Goal: Information Seeking & Learning: Learn about a topic

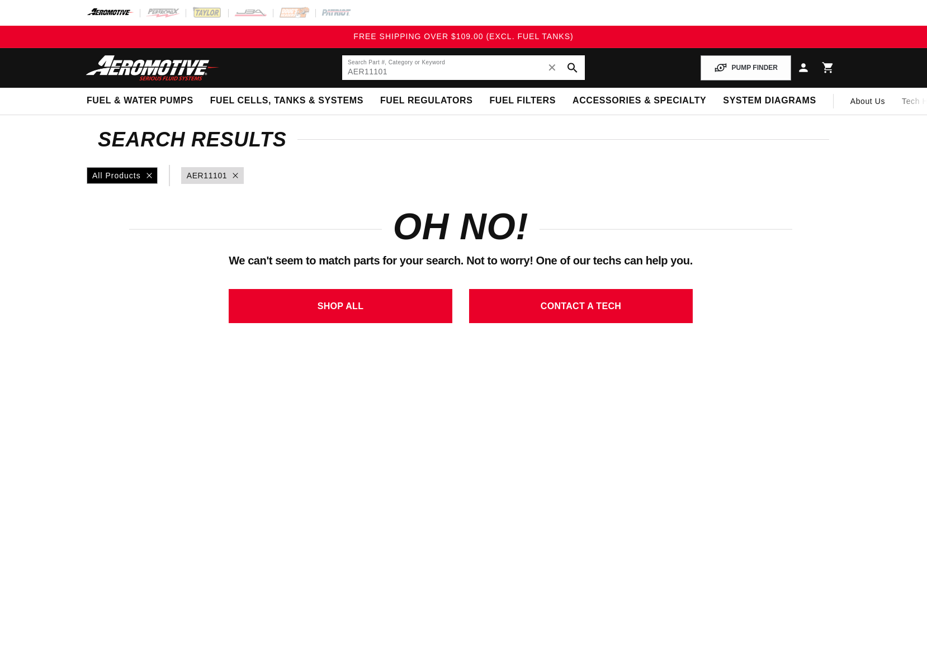
click at [371, 73] on input "AER11101" at bounding box center [463, 67] width 243 height 25
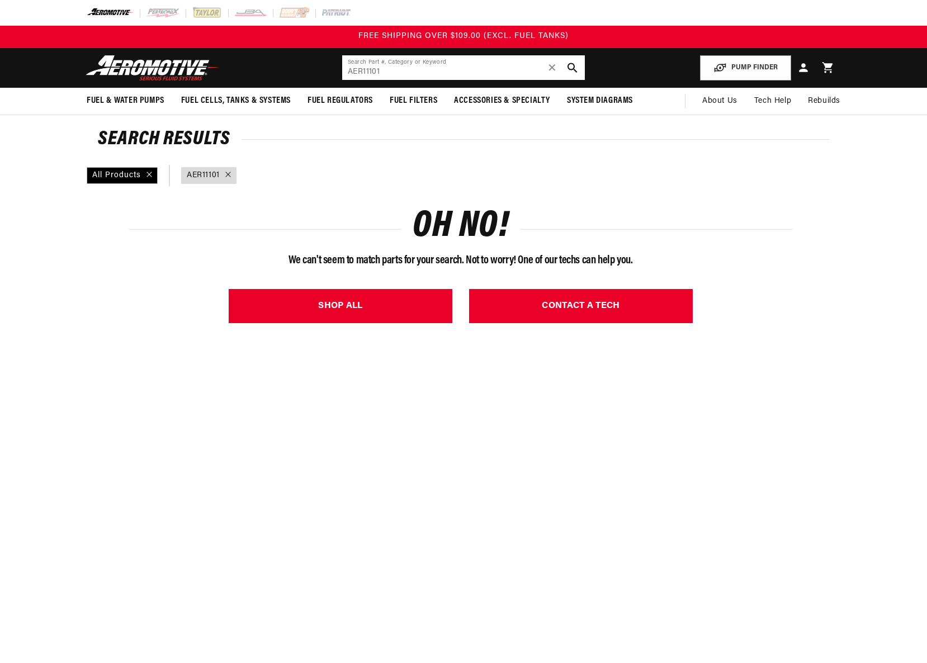
paste input "AER11101"
click at [418, 74] on input "AER11 AER11101 101" at bounding box center [463, 67] width 243 height 25
paste input "text"
drag, startPoint x: 364, startPoint y: 72, endPoint x: 277, endPoint y: 69, distance: 86.2
click at [285, 69] on header "Fuel & Water Pumps Back In-Tank In-Line Fuel Pumps" at bounding box center [464, 68] width 810 height 40
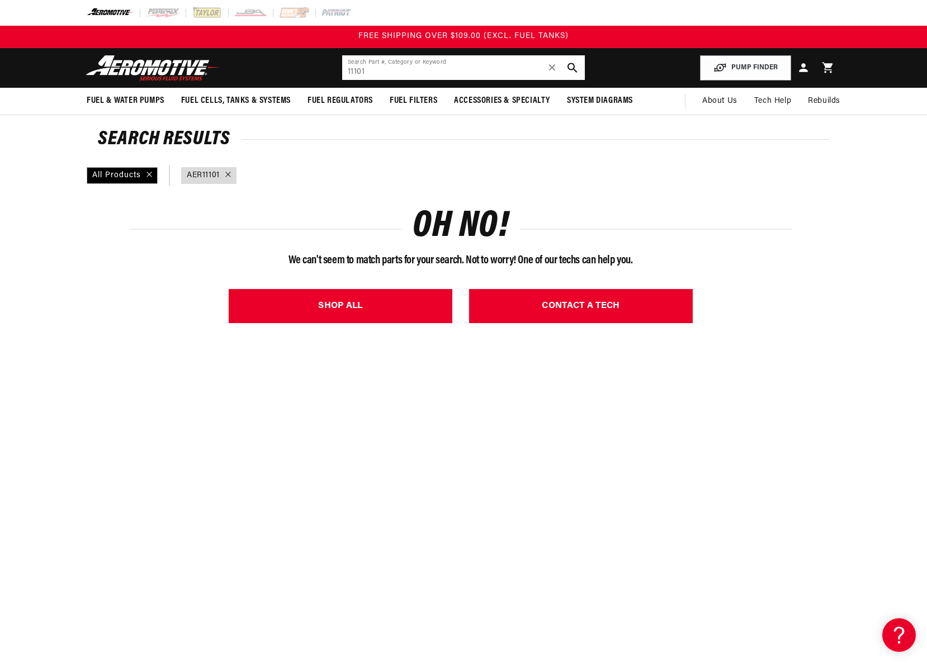
type input "11101"
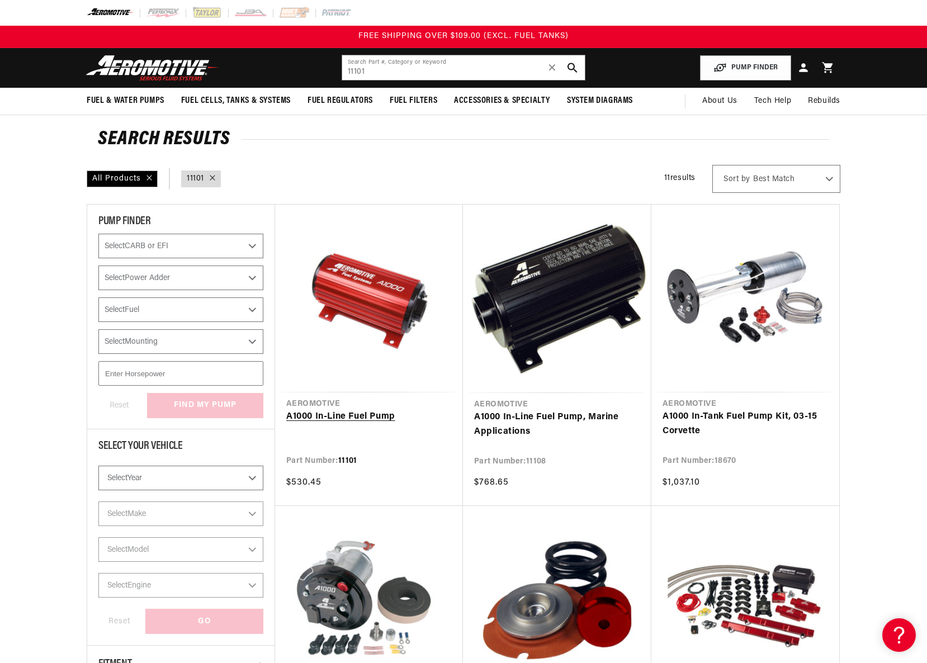
click at [379, 410] on link "A1000 In-Line Fuel Pump" at bounding box center [369, 417] width 166 height 15
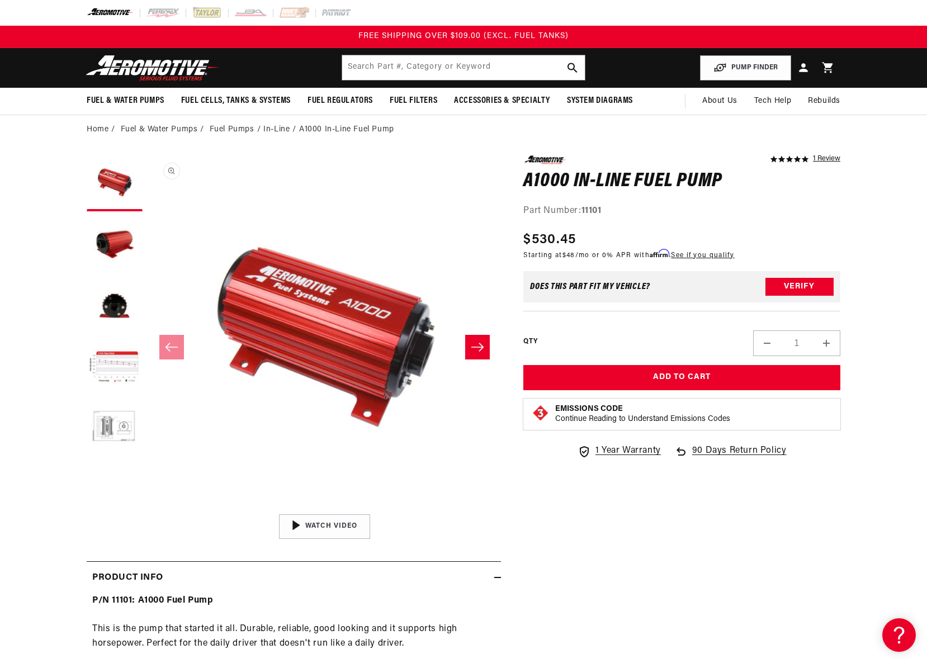
click at [148, 509] on button "Open media 1 in modal" at bounding box center [148, 509] width 0 height 0
click at [365, 335] on img "Media gallery" at bounding box center [464, 220] width 604 height 418
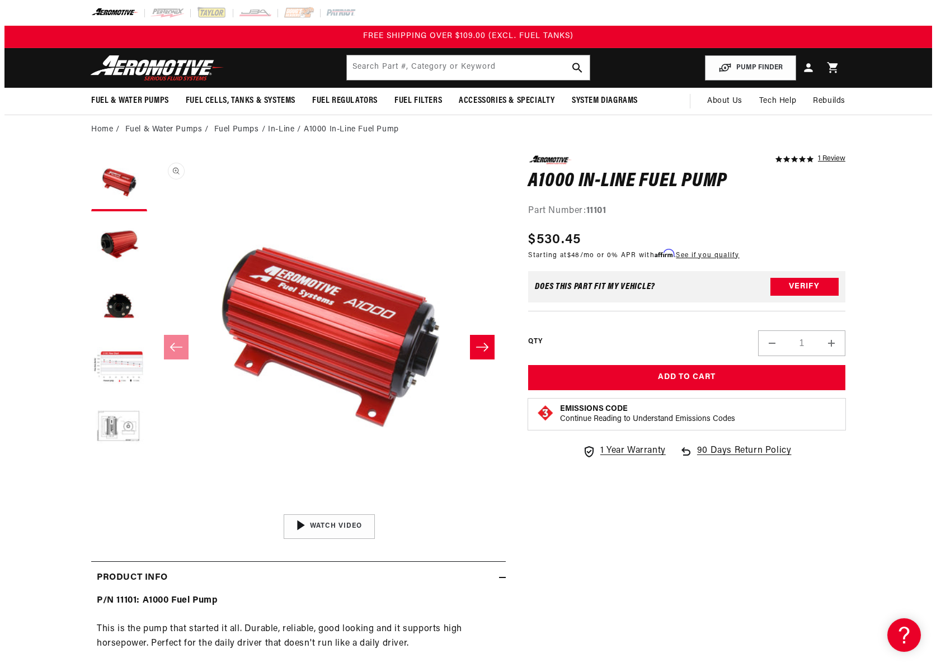
scroll to position [1, 0]
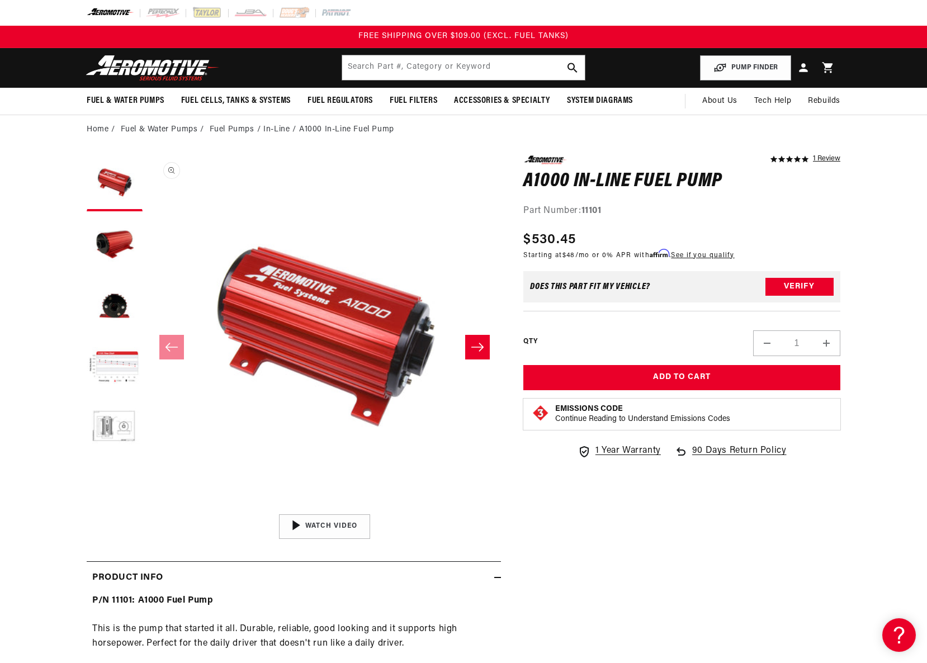
click at [148, 508] on button "Open media 1 in modal" at bounding box center [148, 508] width 0 height 0
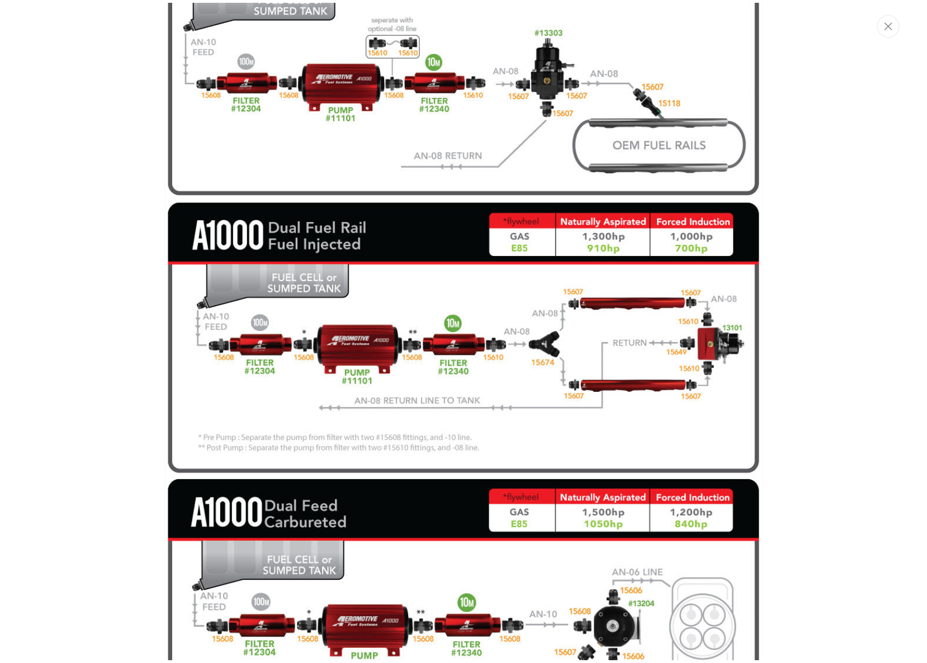
scroll to position [2442, 0]
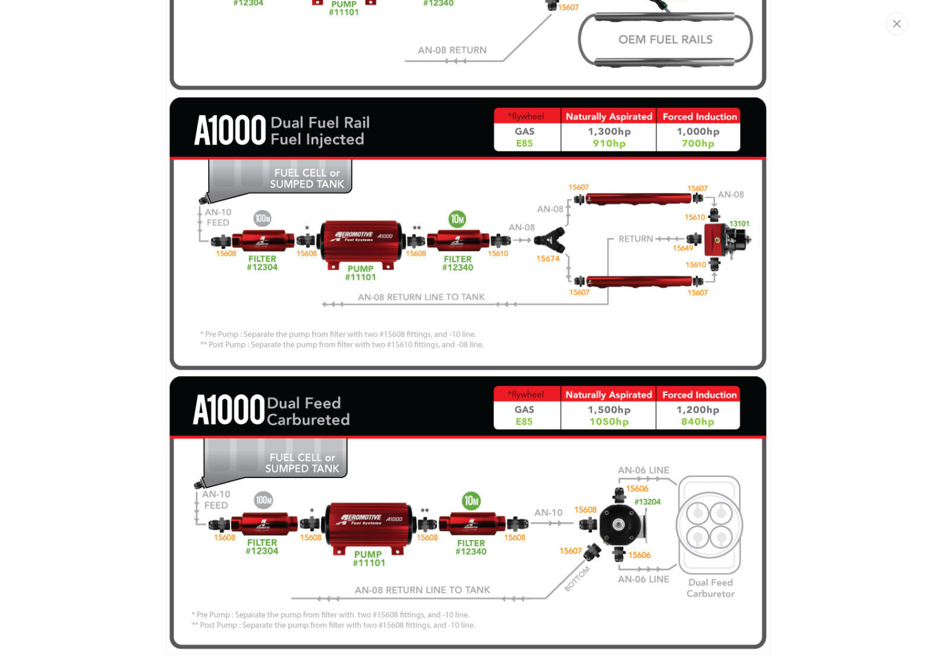
click at [421, 220] on img "Media gallery" at bounding box center [468, 234] width 604 height 841
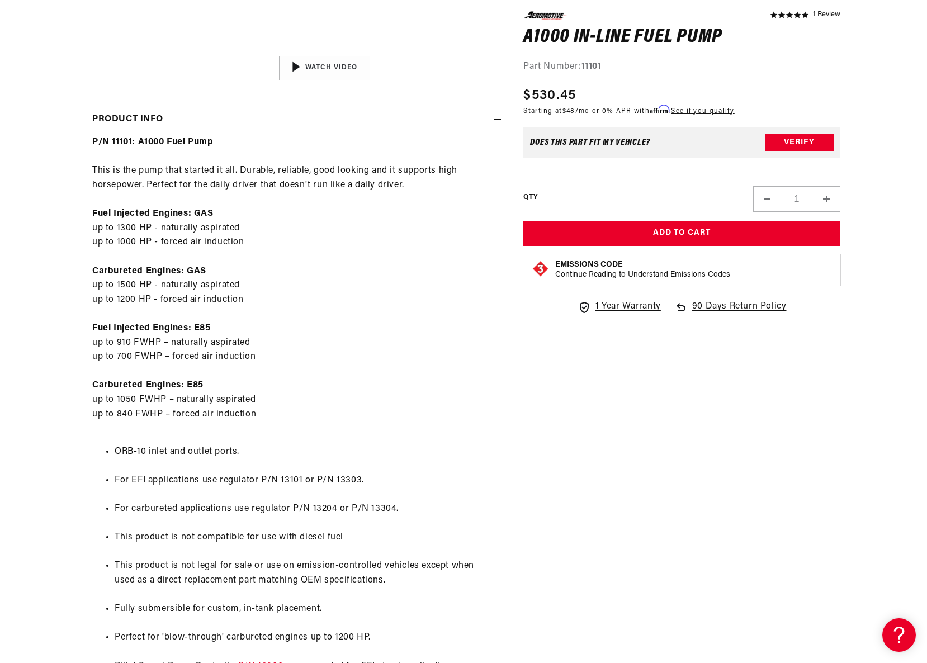
scroll to position [605, 0]
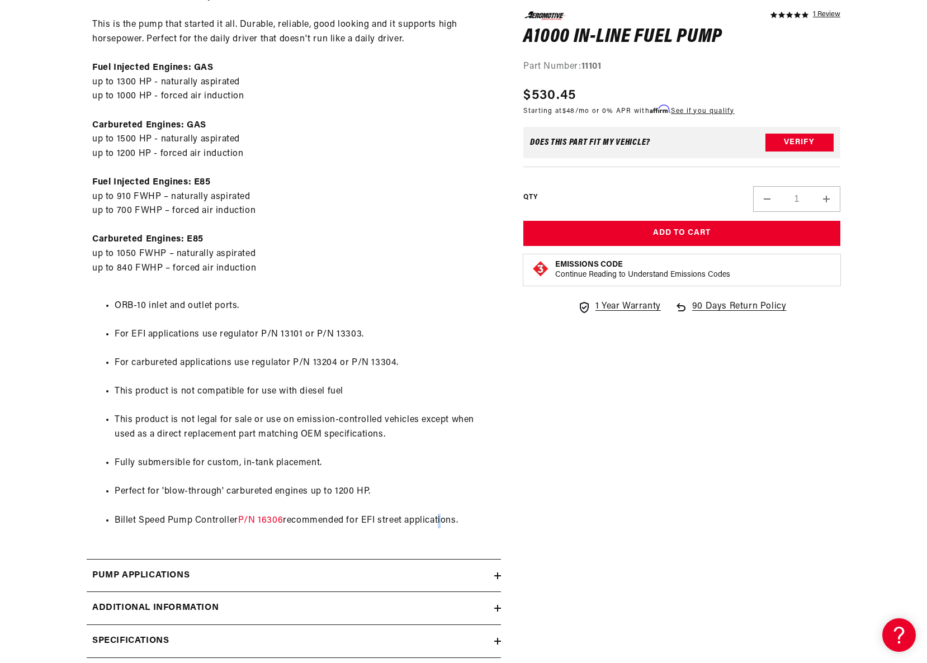
drag, startPoint x: 442, startPoint y: 521, endPoint x: 466, endPoint y: 521, distance: 23.5
click at [442, 521] on li "Billet Speed Pump Controller P/N 16306 recommended for EFI street applications." at bounding box center [305, 521] width 381 height 15
click at [483, 527] on li "Billet Speed Pump Controller P/N 16306 recommended for EFI street applications." at bounding box center [305, 521] width 381 height 15
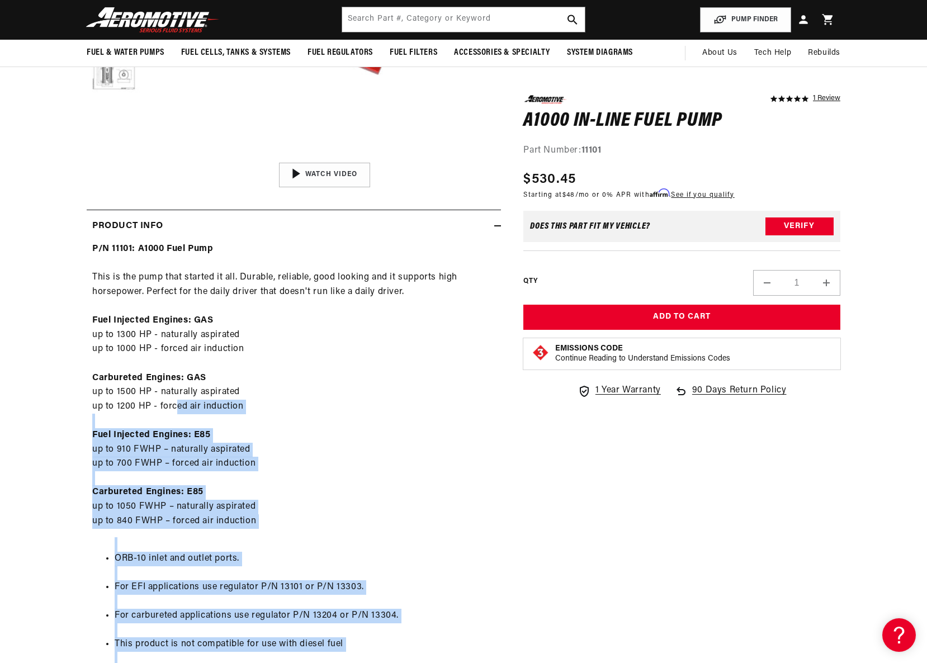
scroll to position [336, 0]
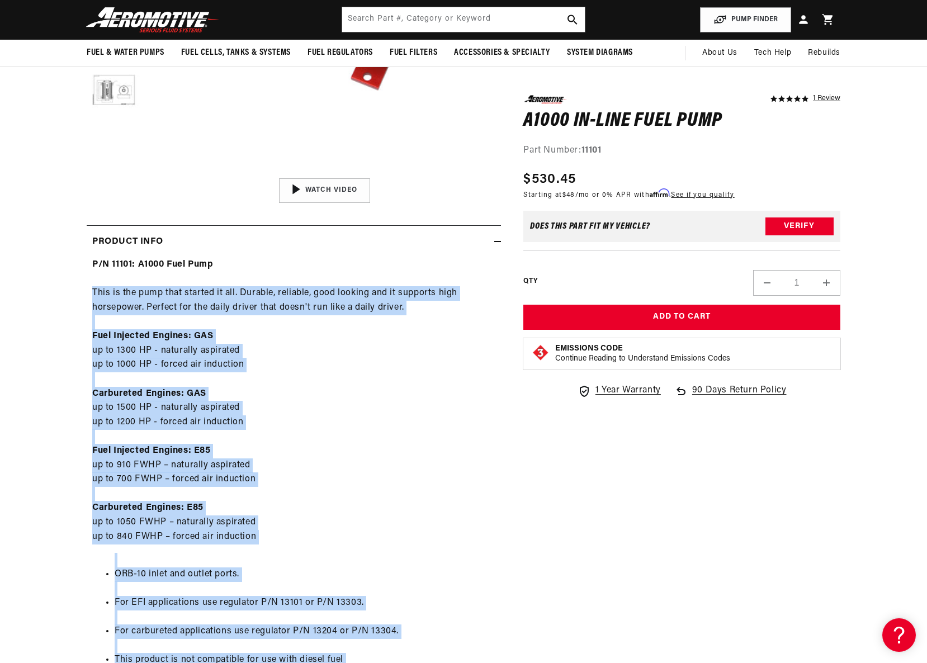
drag, startPoint x: 389, startPoint y: 497, endPoint x: 87, endPoint y: 289, distance: 366.5
click at [87, 289] on div "P/N 11101: A1000 Fuel Pump This is the pump that started it all. Durable, relia…" at bounding box center [294, 534] width 415 height 553
copy div "This is the pump that started it all. Durable, reliable, good looking and it su…"
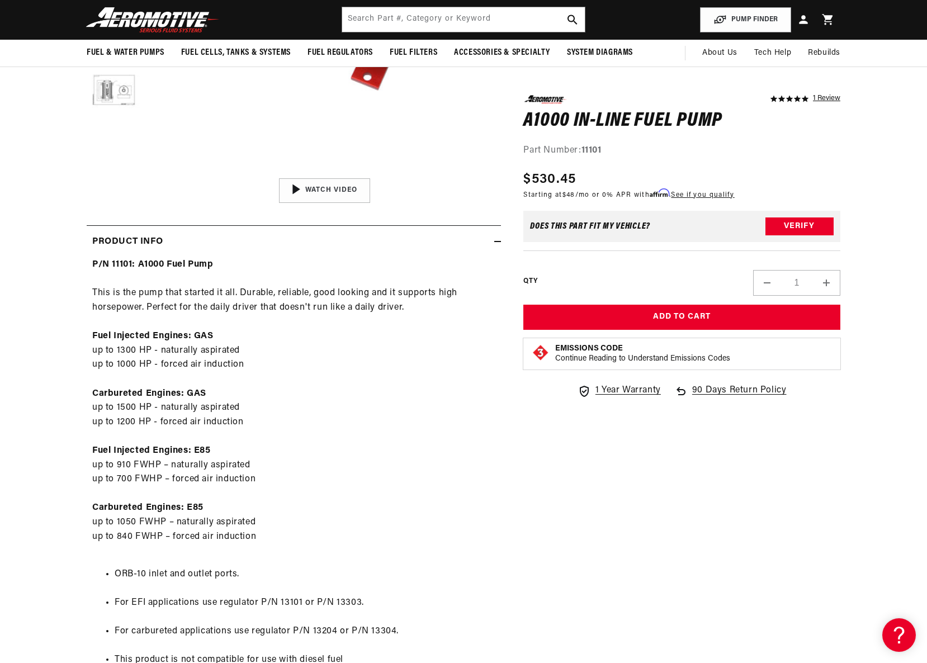
click at [426, 347] on div "P/N 11101: A1000 Fuel Pump This is the pump that started it all. Durable, relia…" at bounding box center [294, 534] width 415 height 553
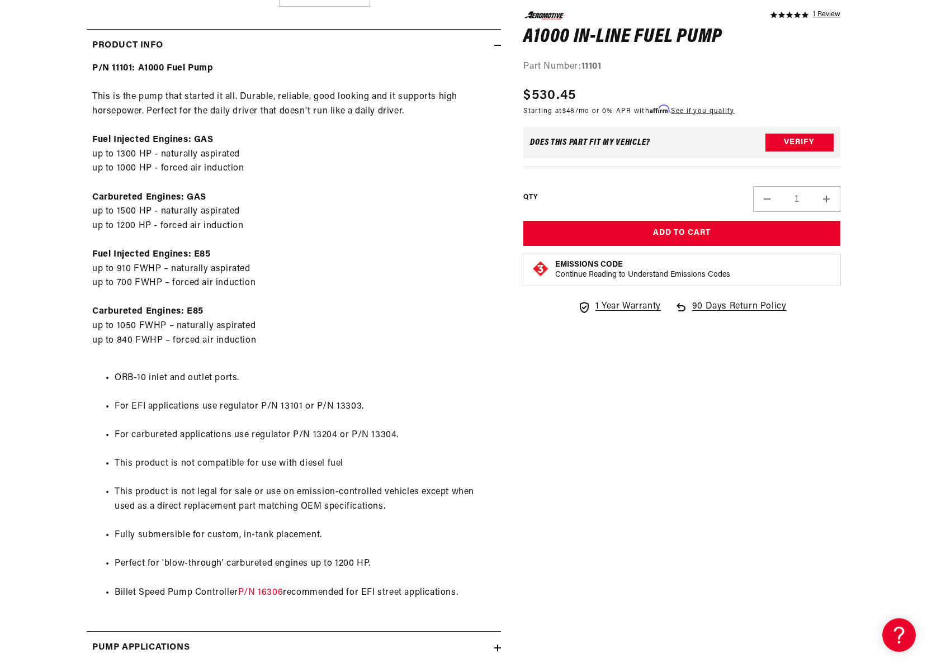
scroll to position [540, 0]
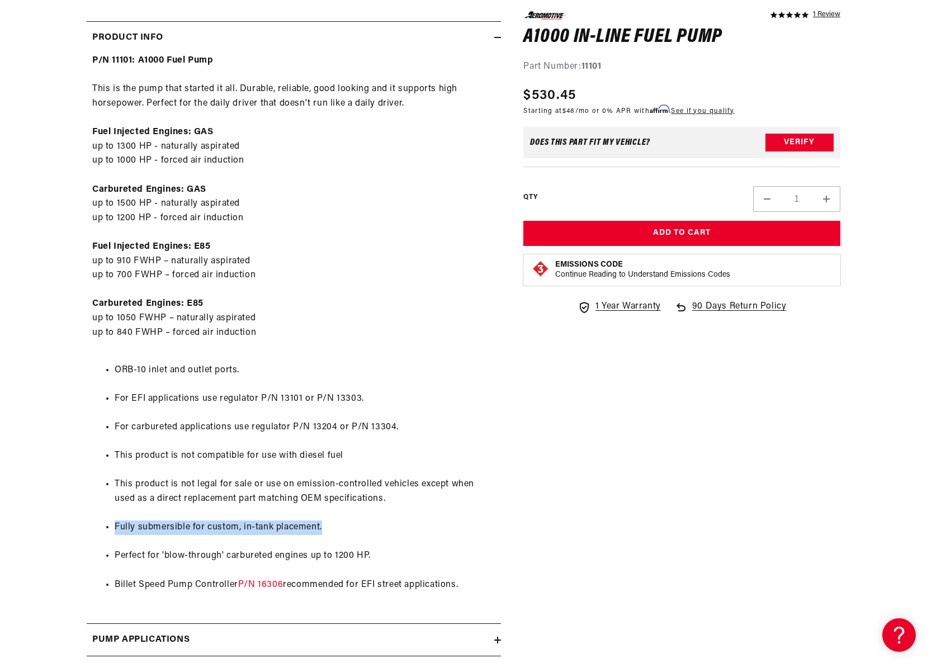
drag, startPoint x: 112, startPoint y: 528, endPoint x: 357, endPoint y: 538, distance: 244.7
click at [357, 538] on ul "ORB-10 inlet and outlet ports. For EFI applications use regulator P/N 13101 or …" at bounding box center [293, 478] width 403 height 258
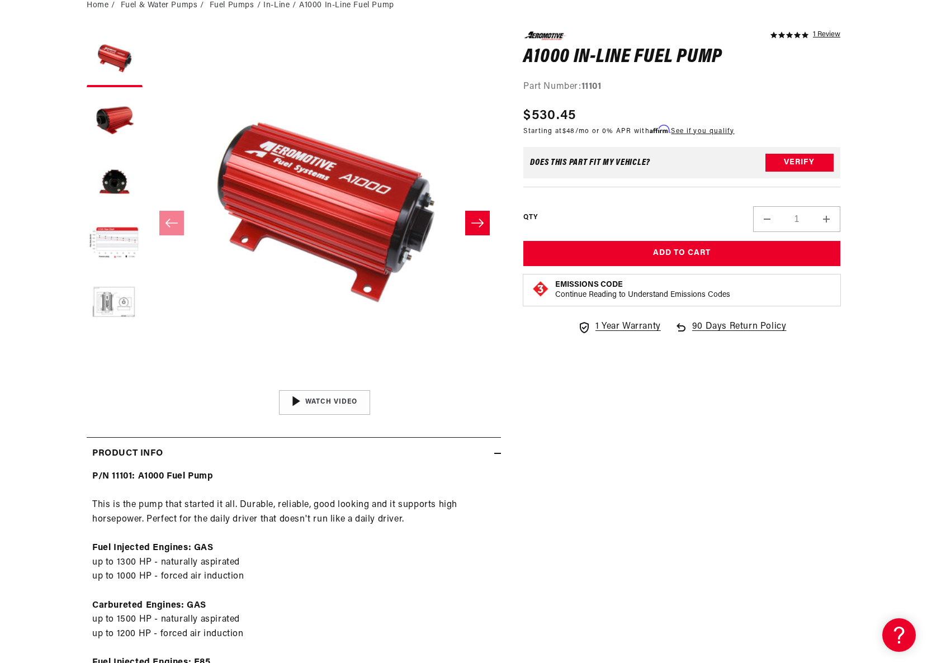
scroll to position [0, 0]
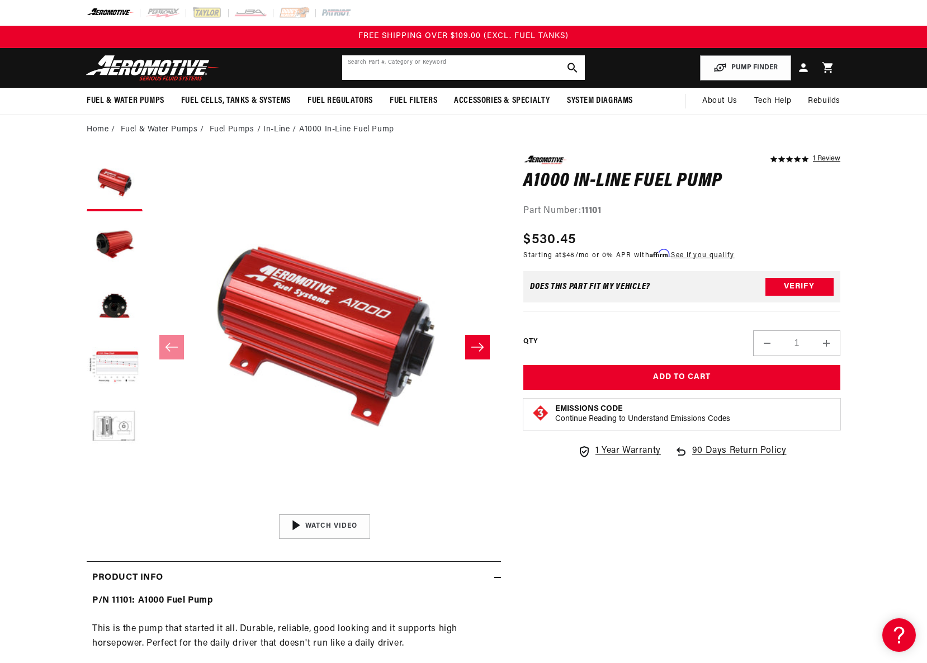
click at [398, 67] on input "text" at bounding box center [463, 67] width 243 height 25
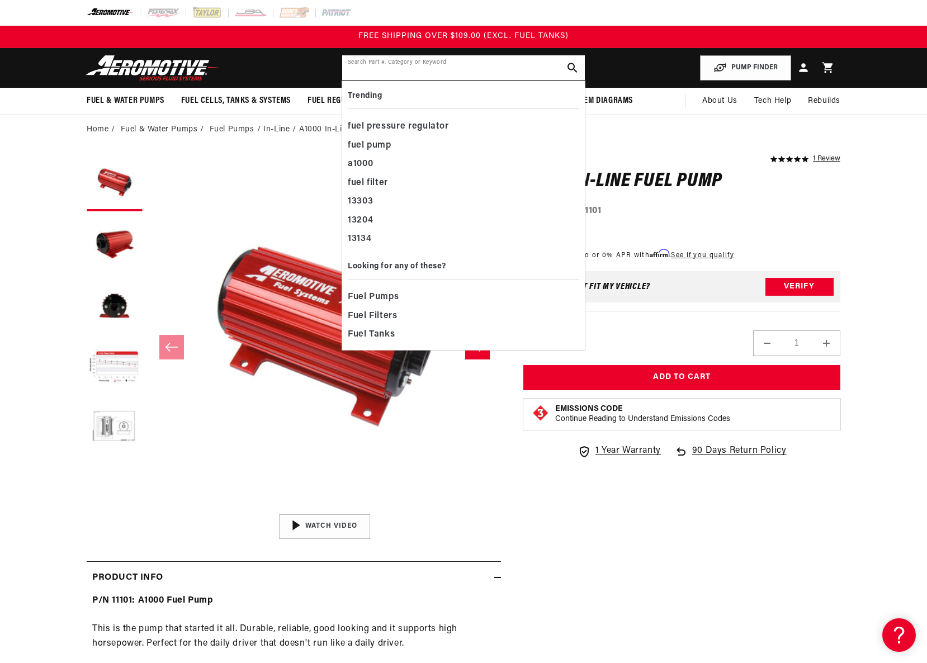
paste input "AER11104"
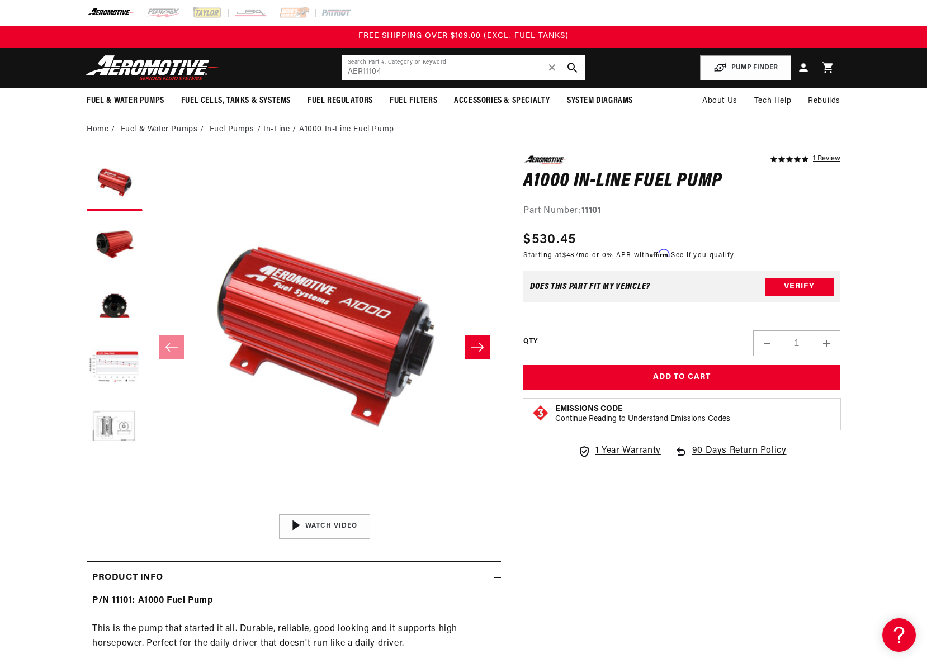
drag, startPoint x: 359, startPoint y: 72, endPoint x: 295, endPoint y: 62, distance: 63.9
click at [296, 62] on header "Fuel & Water Pumps Back In-Tank In-Line Fuel Pumps" at bounding box center [464, 68] width 810 height 40
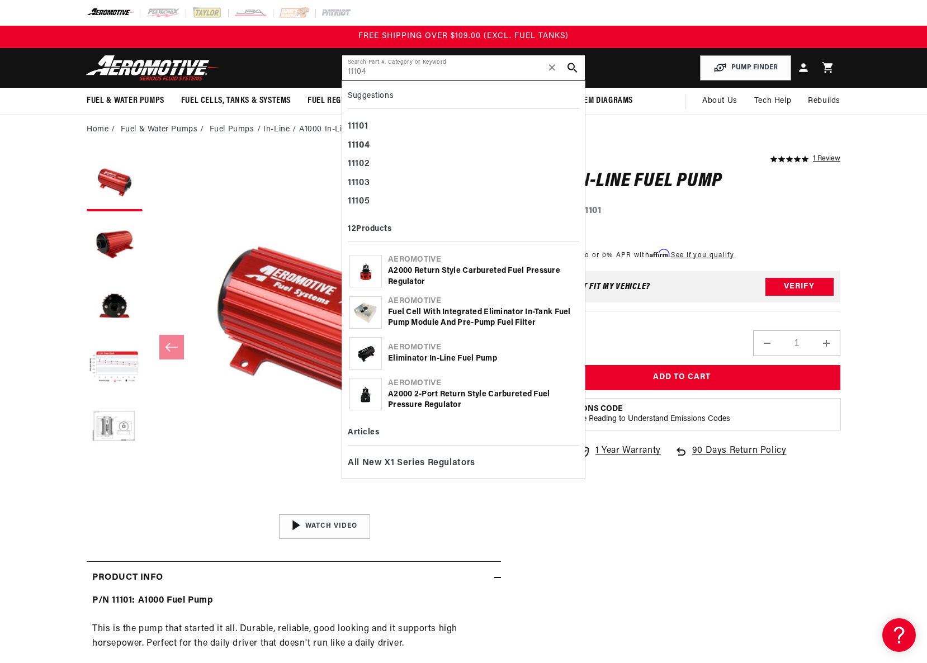
type input "11104"
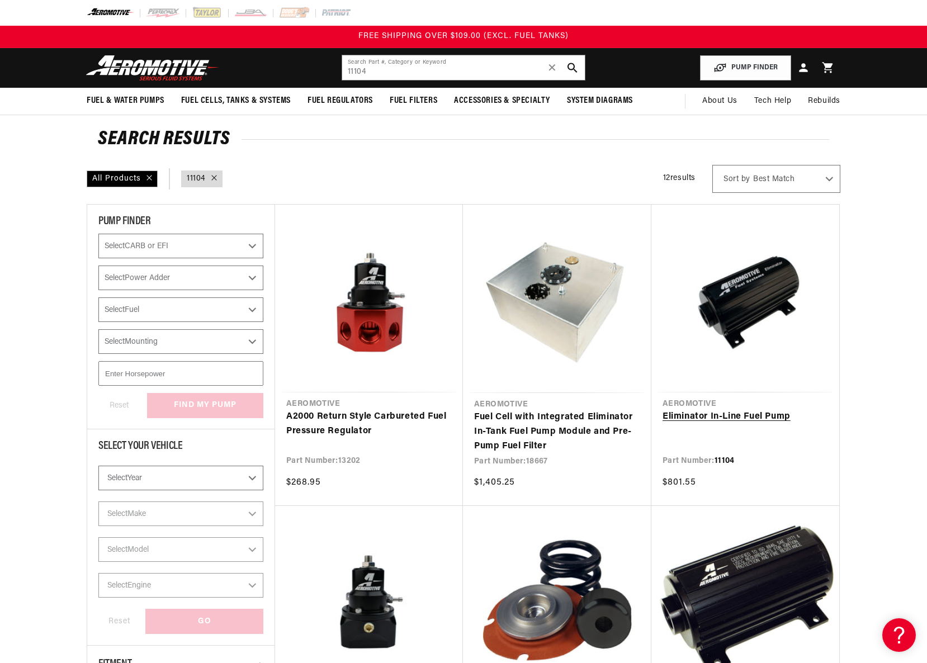
click at [733, 410] on link "Eliminator In-Line Fuel Pump" at bounding box center [746, 417] width 166 height 15
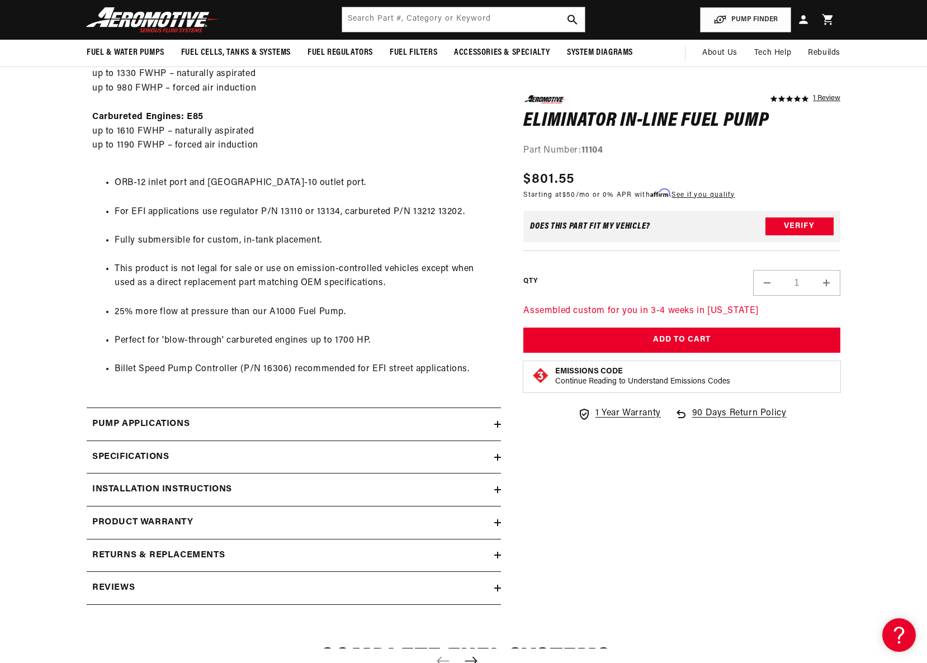
scroll to position [711, 0]
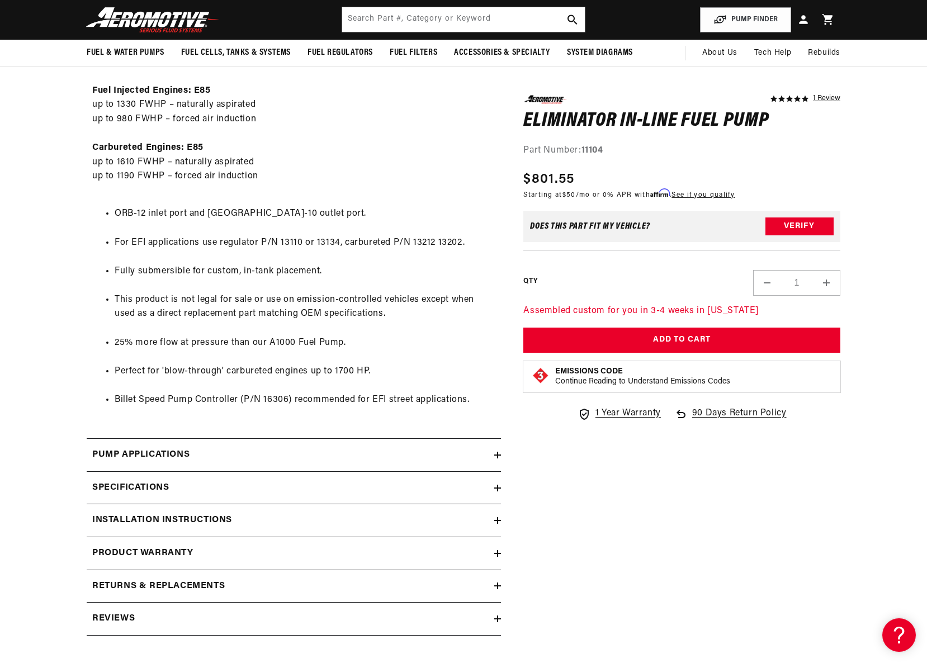
drag, startPoint x: 380, startPoint y: 374, endPoint x: 394, endPoint y: 370, distance: 14.7
click at [380, 374] on li "Perfect for 'blow-through' carbureted engines up to 1700 HP." at bounding box center [305, 372] width 381 height 15
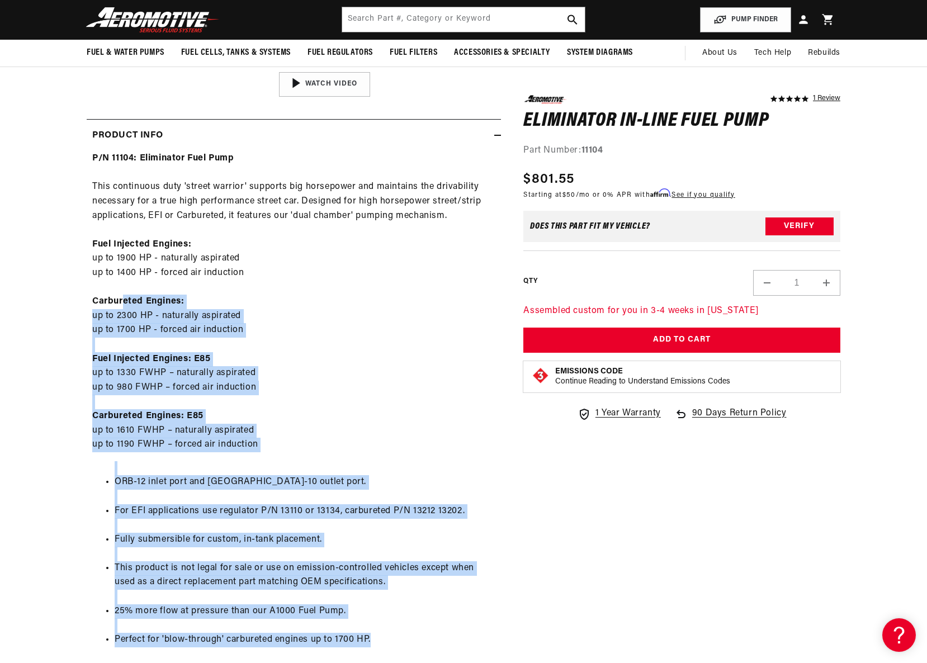
scroll to position [389, 0]
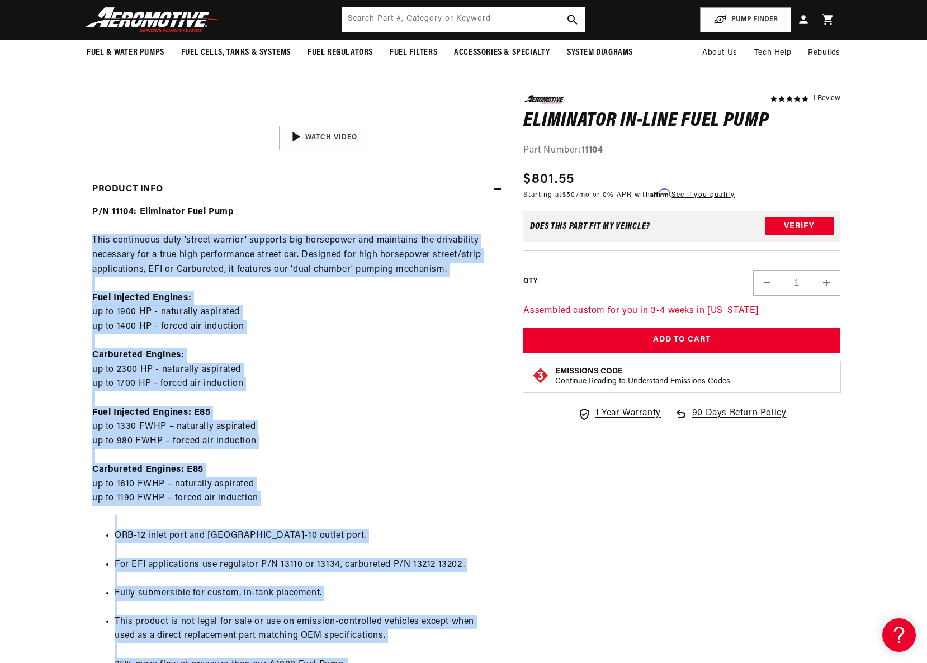
drag, startPoint x: 394, startPoint y: 370, endPoint x: 88, endPoint y: 242, distance: 331.5
click at [88, 242] on div "P/N 11104: Eliminator Fuel Pump This continuous duty 'street warrior' supports …" at bounding box center [294, 474] width 415 height 539
copy div "Lore ipsumdolor sita 'consec adipisc' elitsedd eiu temporinci utl etdolorem ali…"
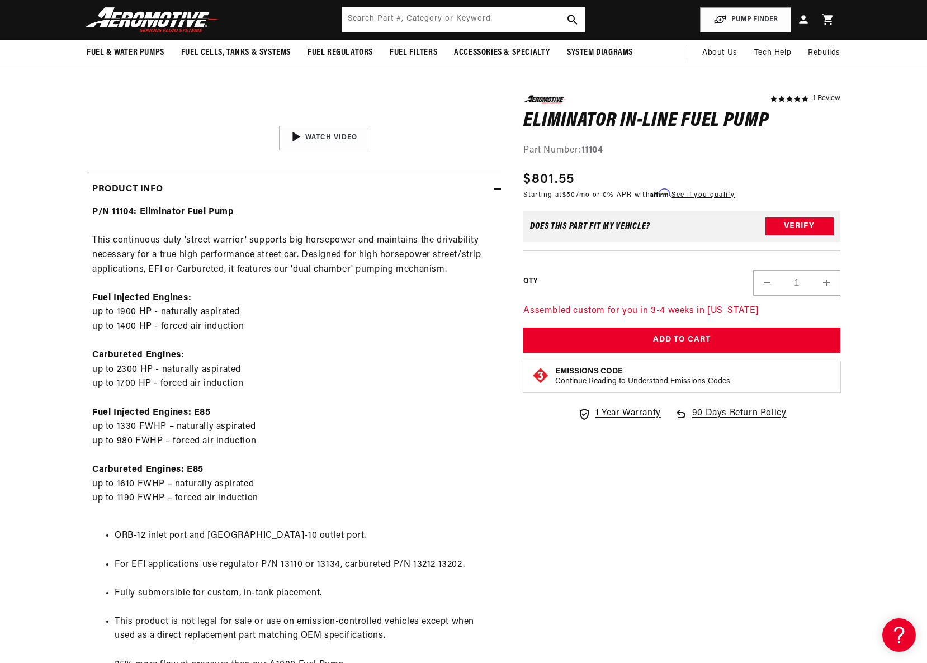
click at [592, 153] on strong "11104" at bounding box center [593, 150] width 22 height 9
copy strong "11104"
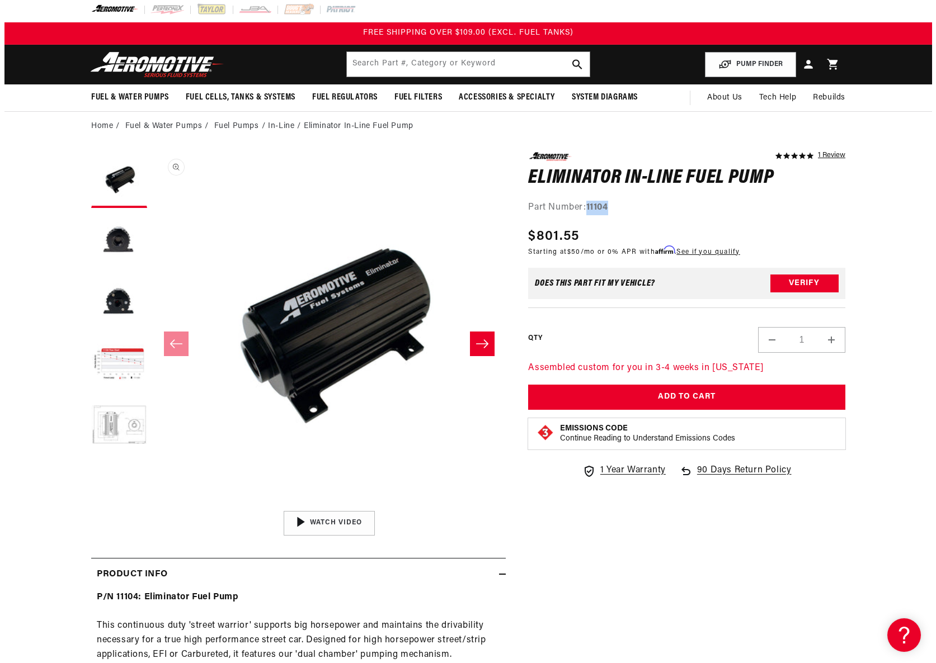
scroll to position [4, 0]
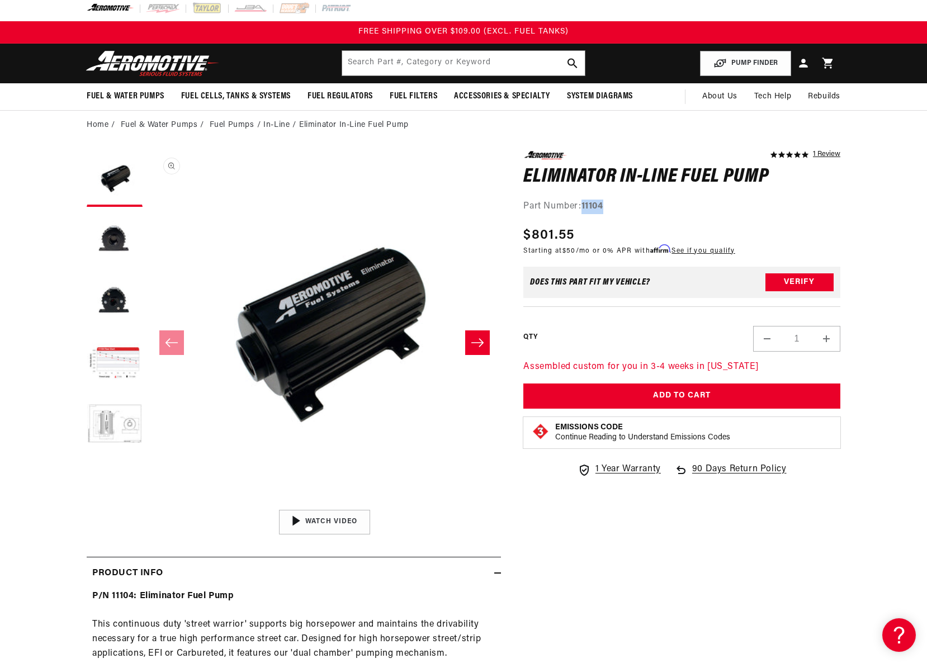
click at [148, 504] on button "Open media 1 in modal" at bounding box center [148, 504] width 0 height 0
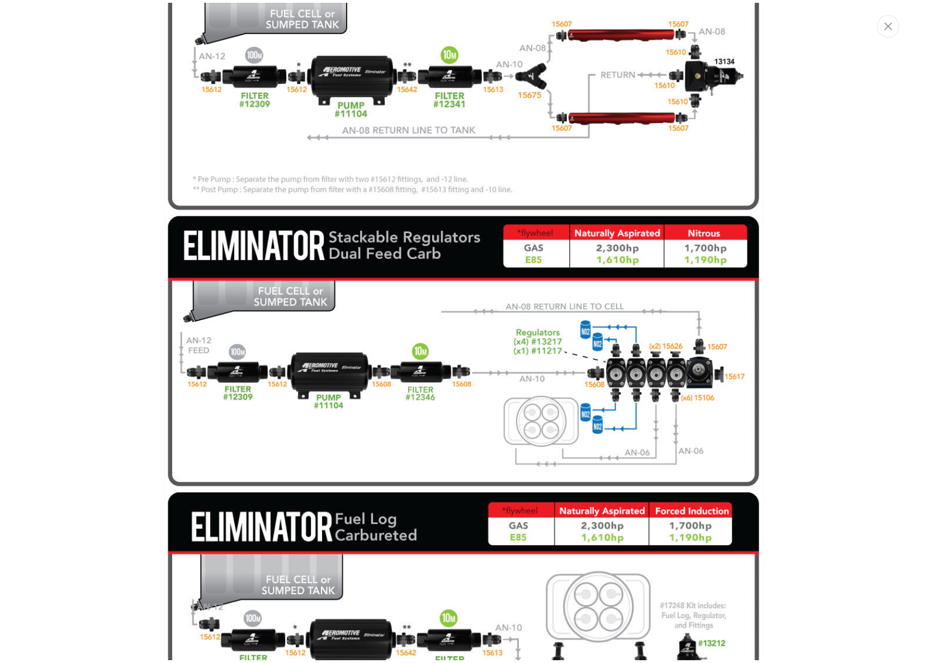
scroll to position [2291, 0]
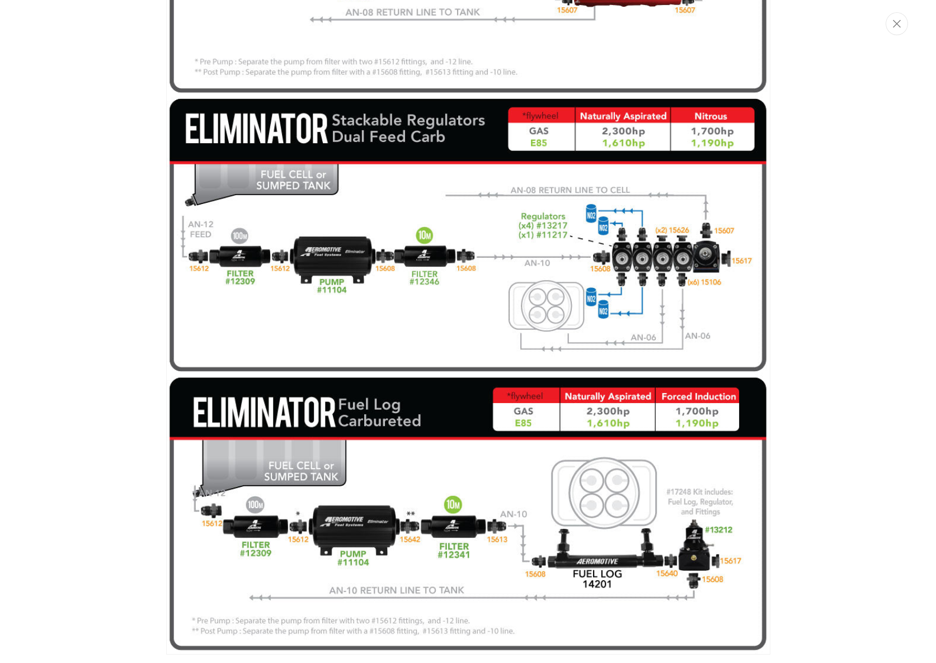
click at [388, 353] on img "Media gallery" at bounding box center [468, 236] width 604 height 839
